Goal: Task Accomplishment & Management: Manage account settings

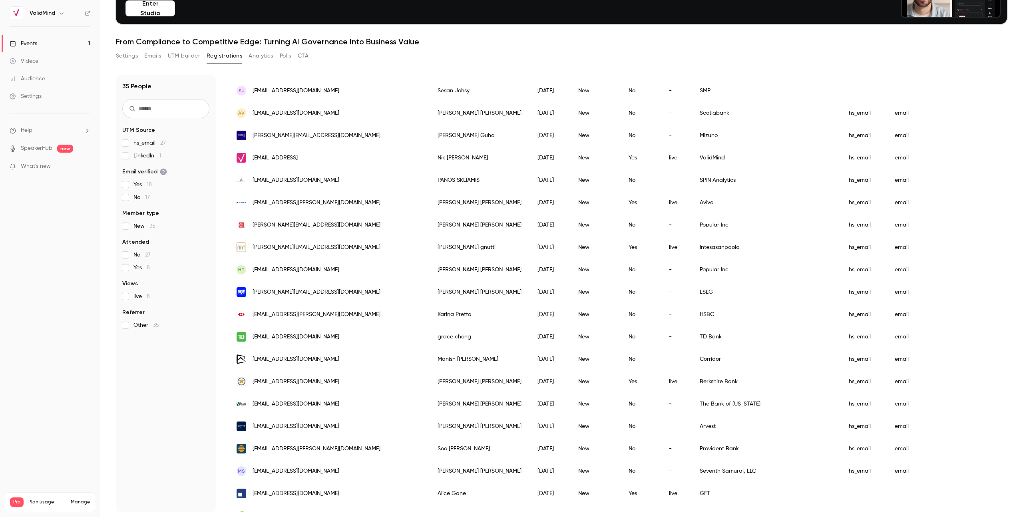
scroll to position [338, 0]
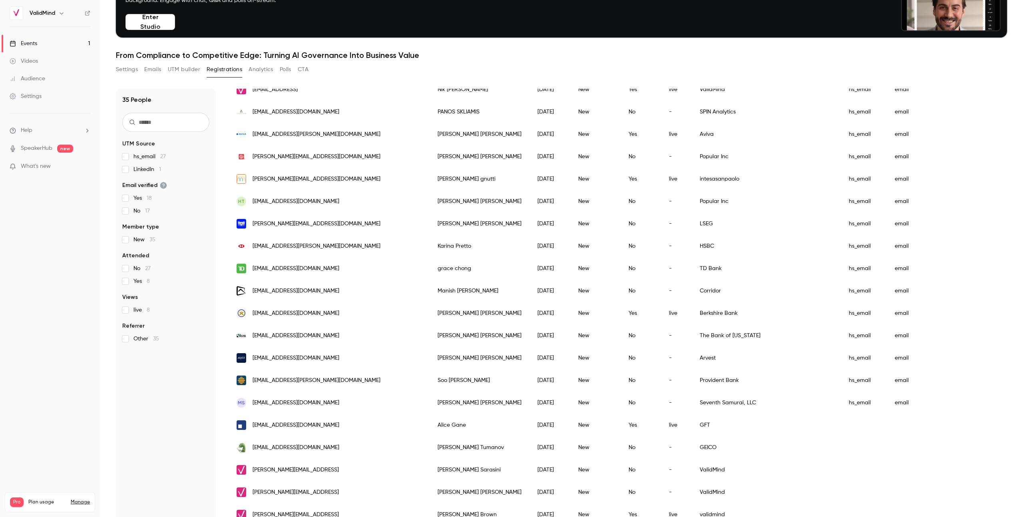
scroll to position [78, 0]
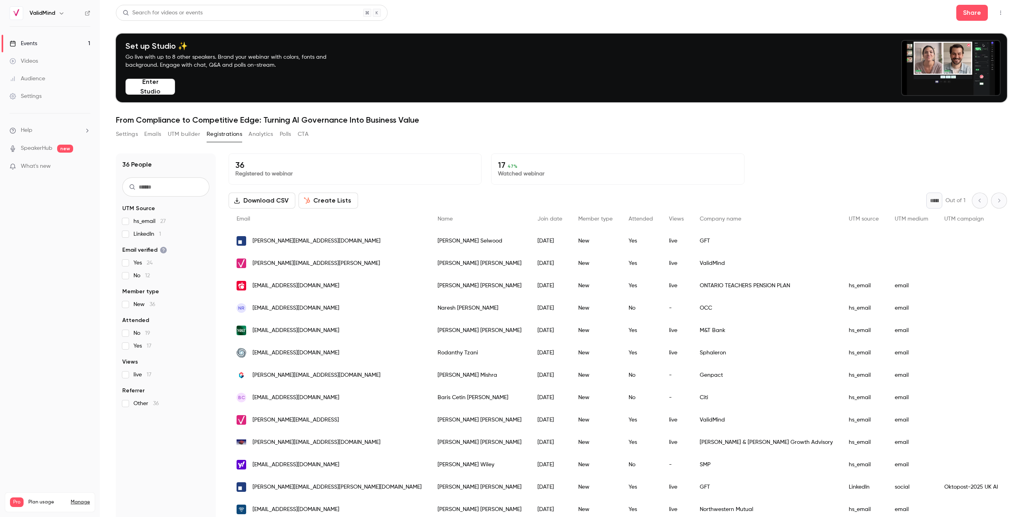
click at [469, 118] on h1 "From Compliance to Competitive Edge: Turning AI Governance Into Business Value" at bounding box center [561, 120] width 891 height 10
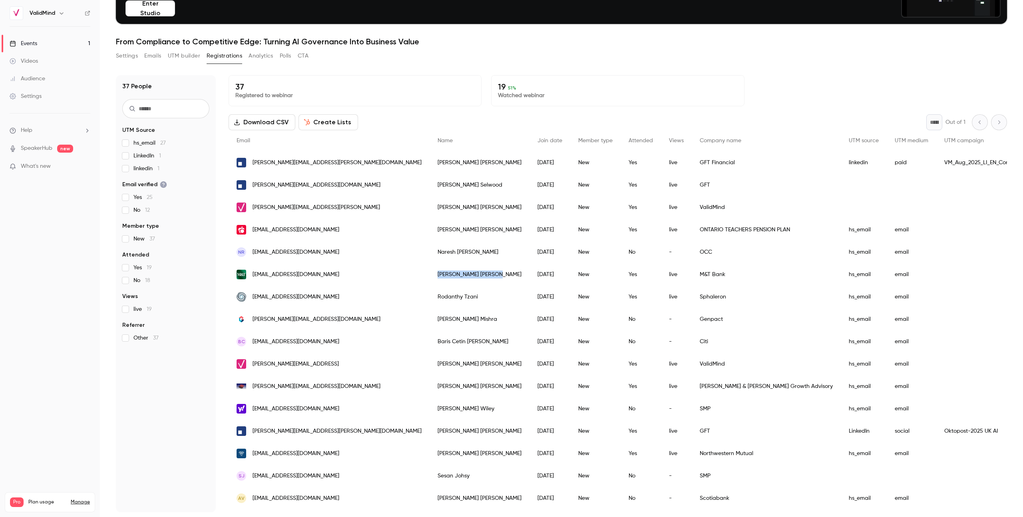
drag, startPoint x: 376, startPoint y: 273, endPoint x: 410, endPoint y: 273, distance: 34.0
click at [429, 273] on div "[PERSON_NAME]" at bounding box center [479, 274] width 100 height 22
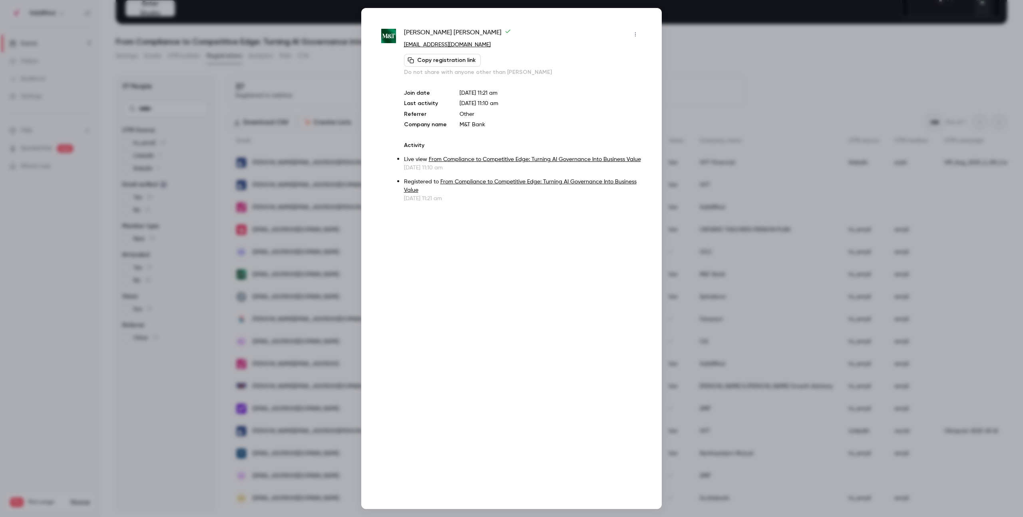
click at [427, 35] on span "Rhea Rajwani" at bounding box center [457, 34] width 107 height 13
copy div "Rhea Rajwani"
click at [669, 35] on div at bounding box center [511, 258] width 1023 height 517
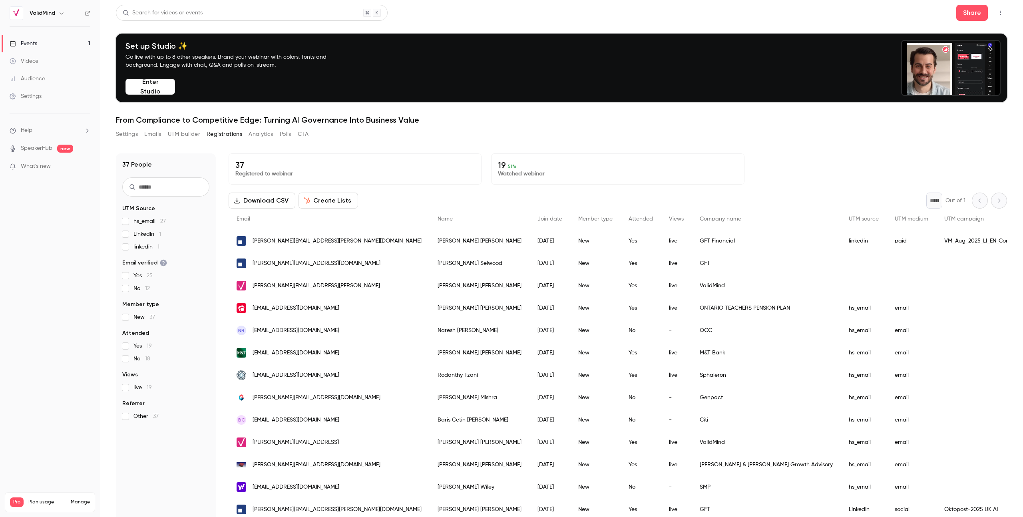
click at [534, 18] on div "Search for videos or events Share" at bounding box center [561, 13] width 891 height 16
click at [506, 87] on div "Set up Studio ✨ Go live with up to 8 other speakers. Brand your webinar with co…" at bounding box center [561, 68] width 891 height 69
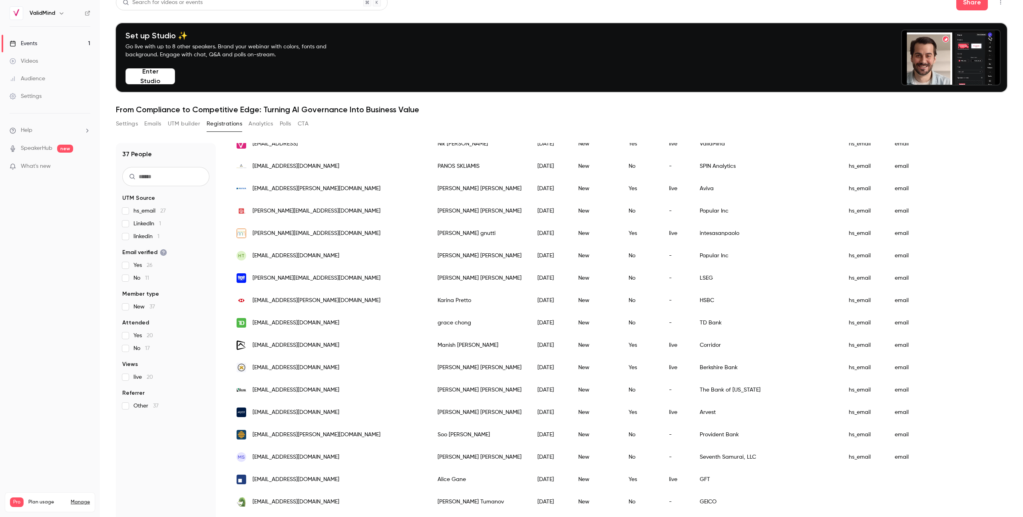
scroll to position [78, 0]
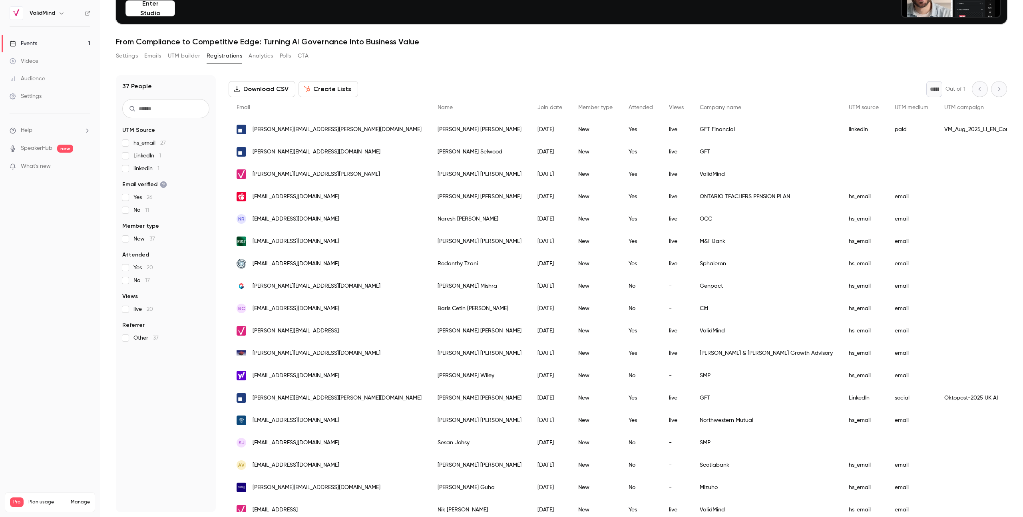
scroll to position [0, 0]
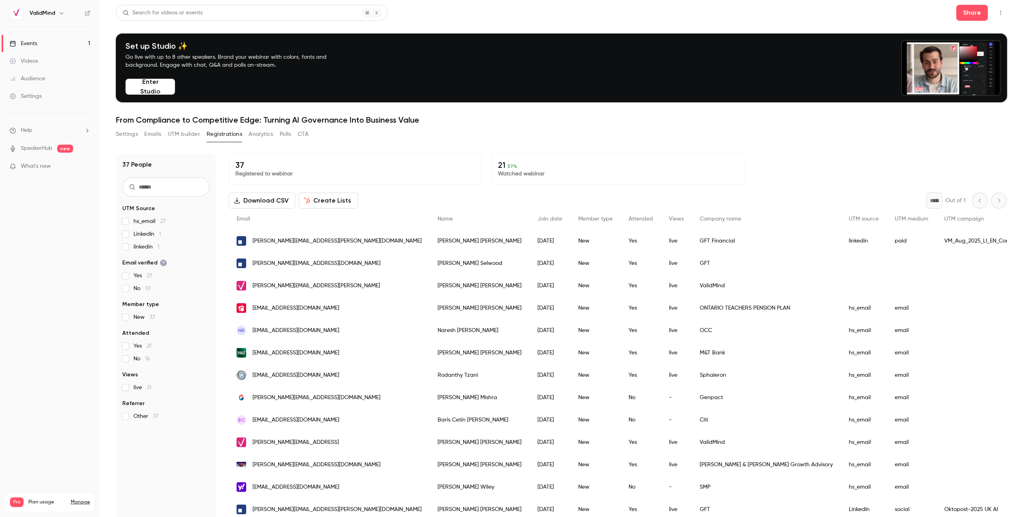
click at [431, 129] on div "Settings Emails UTM builder Registrations Analytics Polls CTA" at bounding box center [561, 136] width 891 height 16
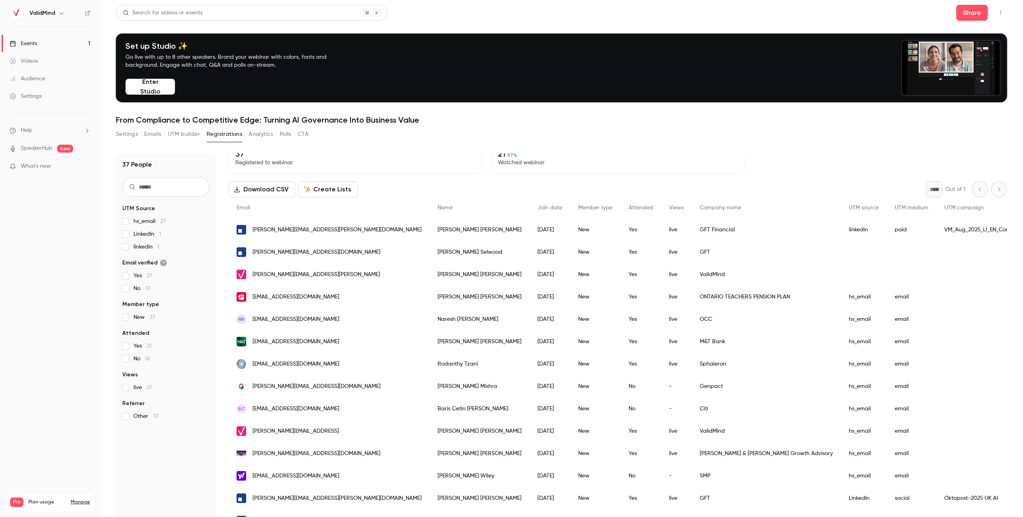
scroll to position [12, 0]
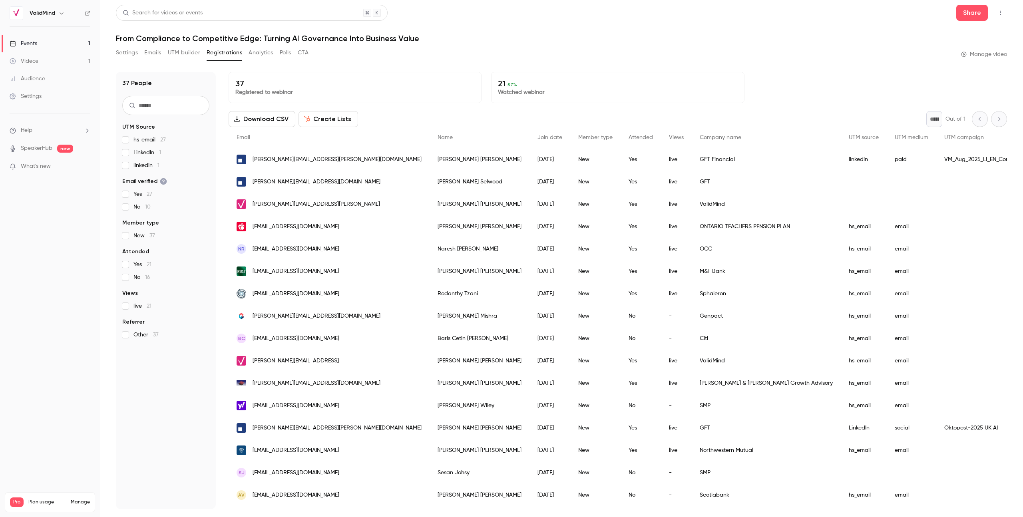
click at [334, 120] on button "Create Lists" at bounding box center [328, 119] width 60 height 16
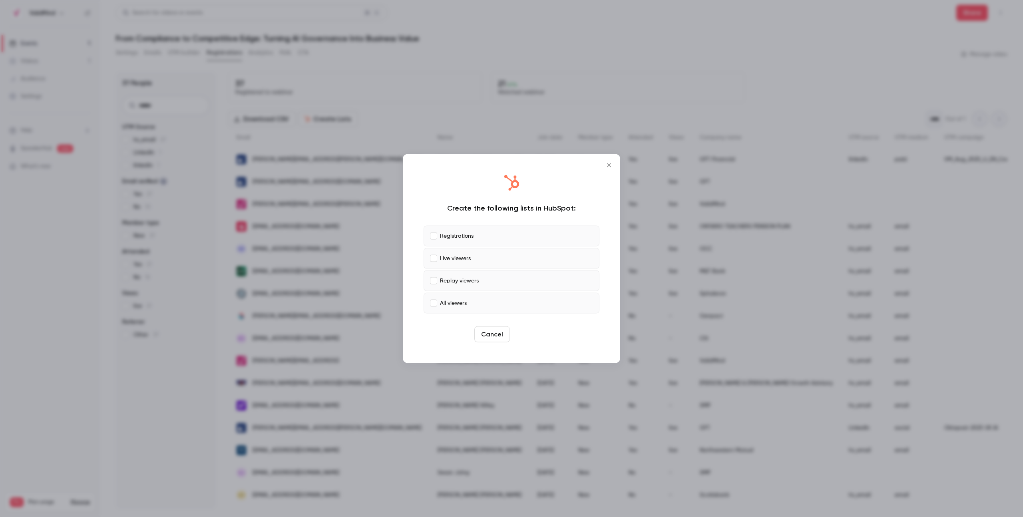
click at [539, 338] on button "Create" at bounding box center [531, 334] width 36 height 16
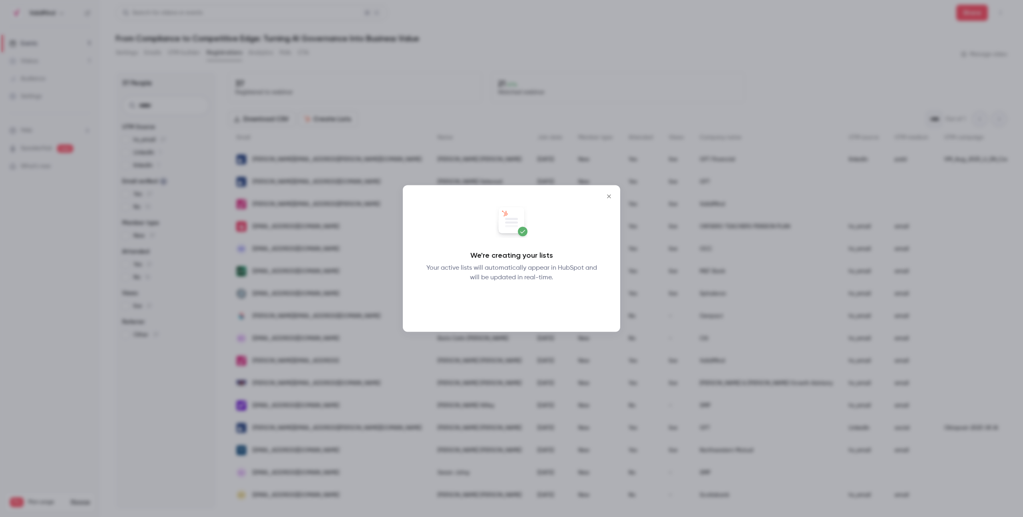
click at [508, 301] on button "Okay" at bounding box center [511, 303] width 29 height 16
